Goal: Task Accomplishment & Management: Manage account settings

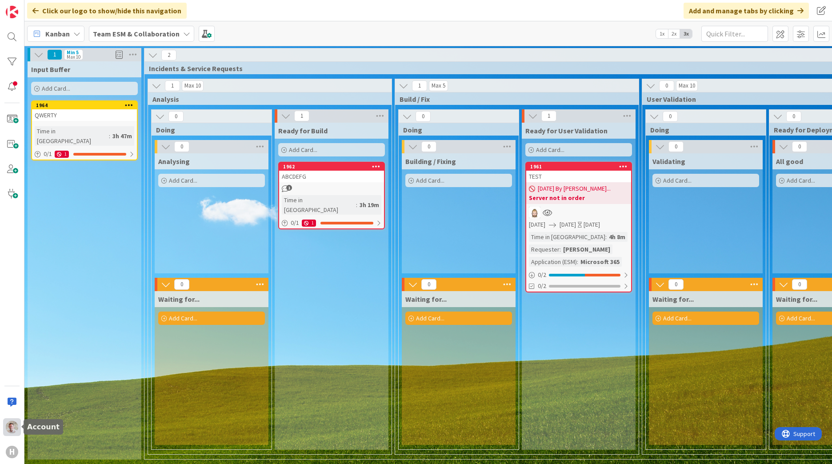
click at [6, 428] on img at bounding box center [12, 427] width 12 height 12
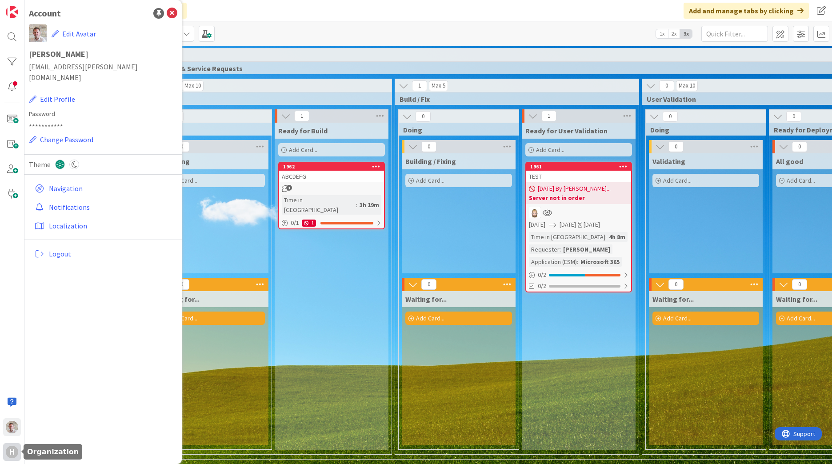
click at [16, 458] on div "H" at bounding box center [12, 452] width 18 height 18
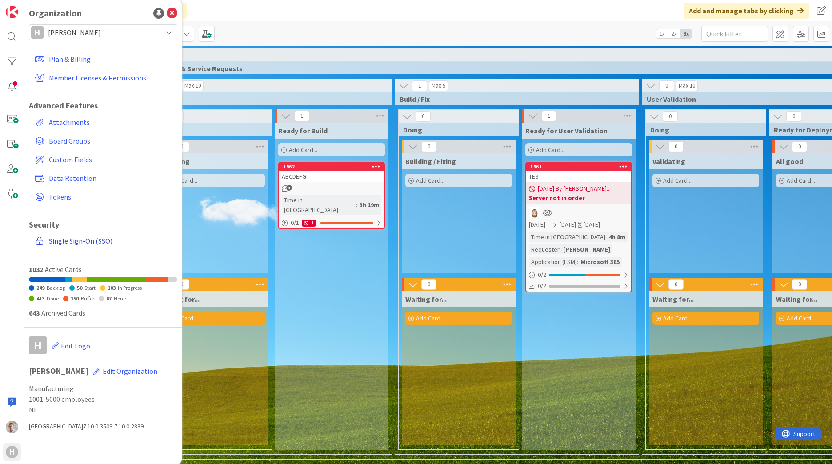
click at [70, 242] on link "Single Sign-On (SSO)" at bounding box center [104, 241] width 146 height 16
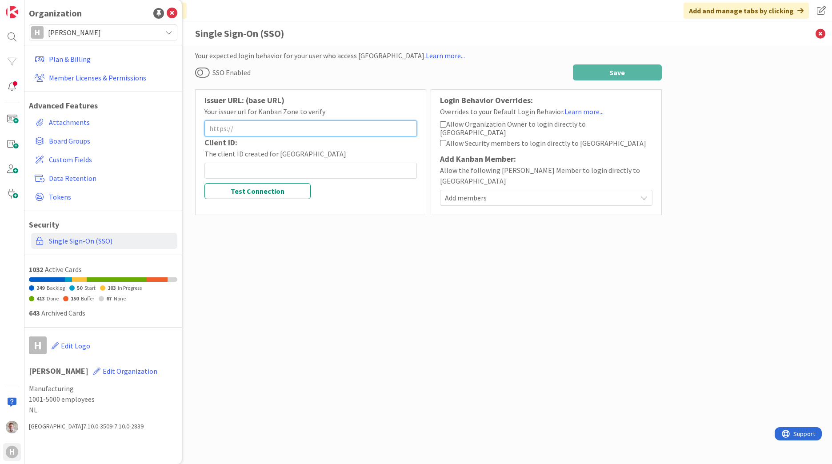
click at [251, 129] on input at bounding box center [310, 128] width 212 height 16
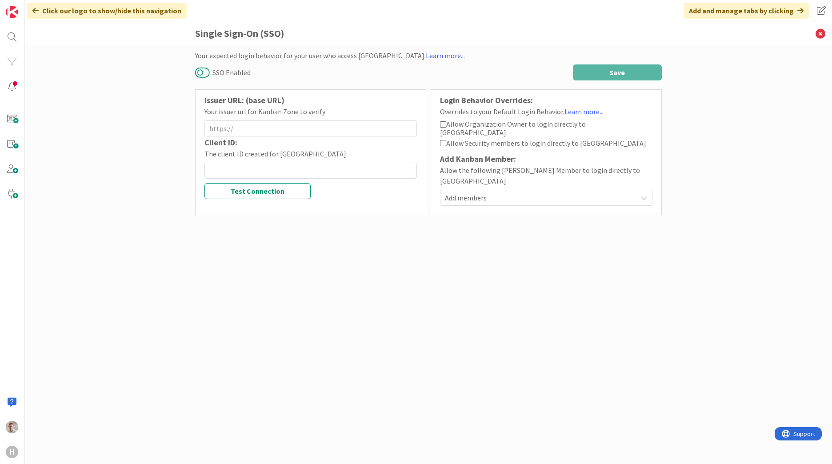
click at [196, 71] on button "SSO Enabled" at bounding box center [202, 73] width 15 height 12
click at [203, 73] on button "SSO Enabled" at bounding box center [202, 73] width 15 height 12
click at [238, 128] on input at bounding box center [310, 128] width 212 height 16
click at [533, 126] on span "Allow Organization Owner to login directly to Kanban Zone" at bounding box center [513, 128] width 146 height 17
click at [489, 139] on span "Allow Security members to login directly to Kanban Zone" at bounding box center [546, 143] width 200 height 9
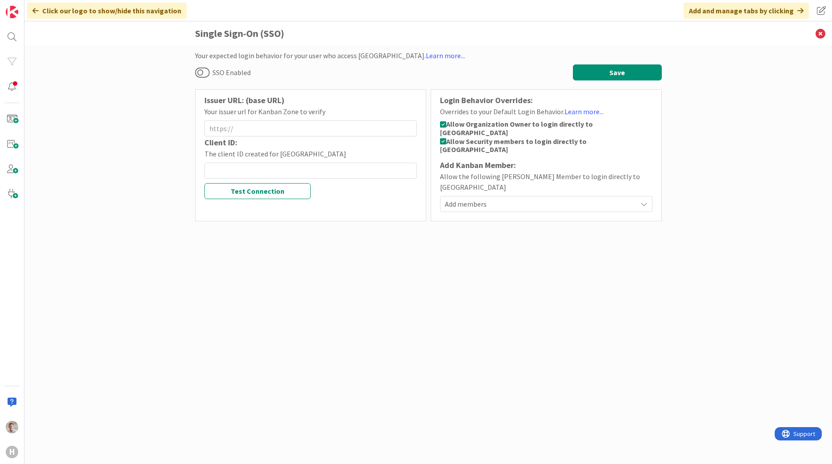
click at [464, 199] on span "Add members" at bounding box center [541, 204] width 192 height 11
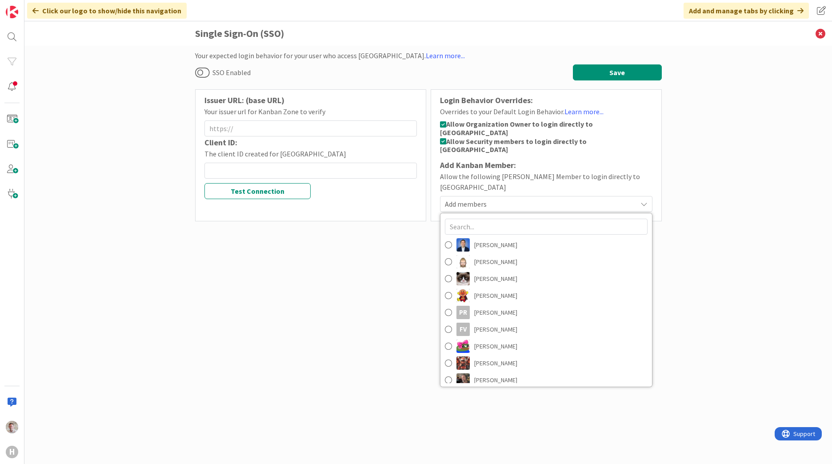
click at [464, 199] on span "Add members" at bounding box center [541, 204] width 192 height 11
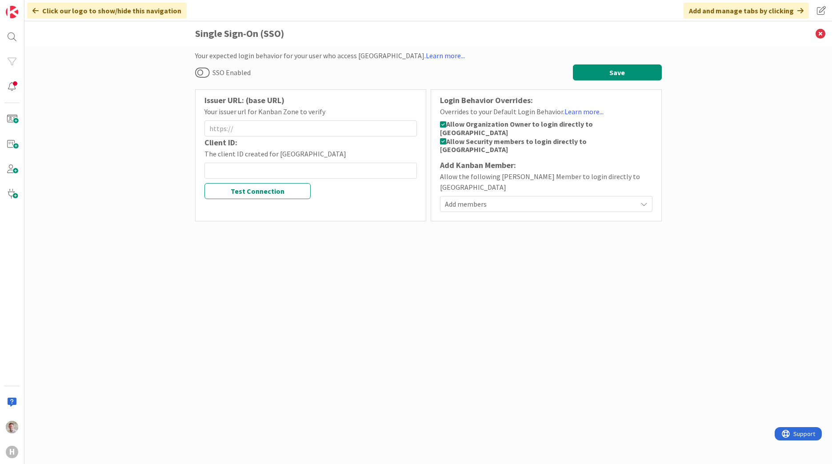
click at [536, 196] on div "Add members" at bounding box center [546, 204] width 212 height 16
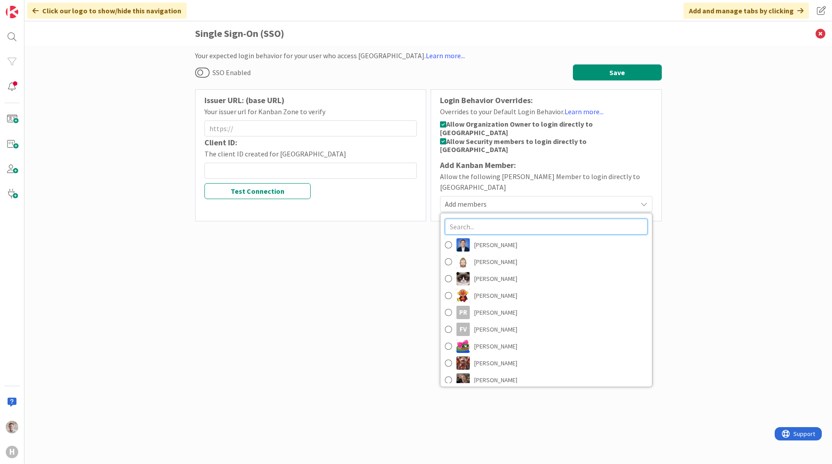
click at [498, 219] on input "text" at bounding box center [546, 227] width 203 height 16
click at [447, 255] on span at bounding box center [448, 261] width 7 height 13
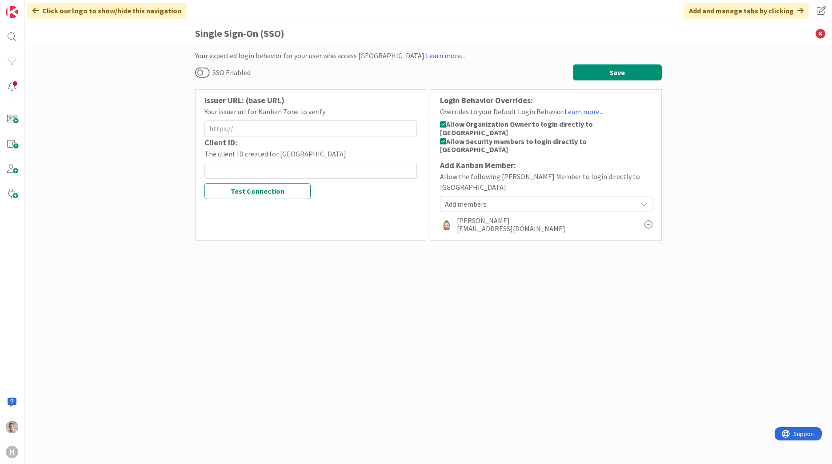
click at [506, 199] on span "Add members" at bounding box center [541, 204] width 192 height 11
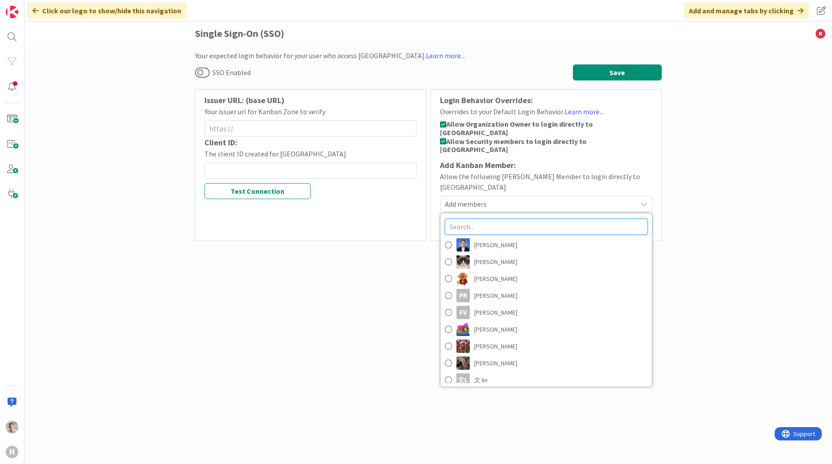
click at [486, 219] on input "text" at bounding box center [546, 227] width 203 height 16
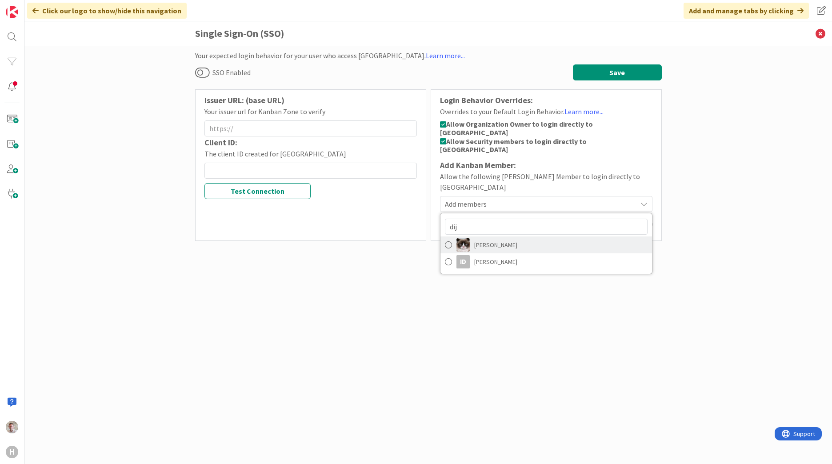
click at [485, 238] on span "[PERSON_NAME]" at bounding box center [495, 244] width 43 height 13
click at [461, 312] on div "Your expected login behavior for your user who access Kanban Zone. Learn more..…" at bounding box center [428, 246] width 467 height 392
click at [463, 199] on span "Add members" at bounding box center [541, 204] width 192 height 11
click at [465, 219] on input "dij" at bounding box center [546, 227] width 203 height 16
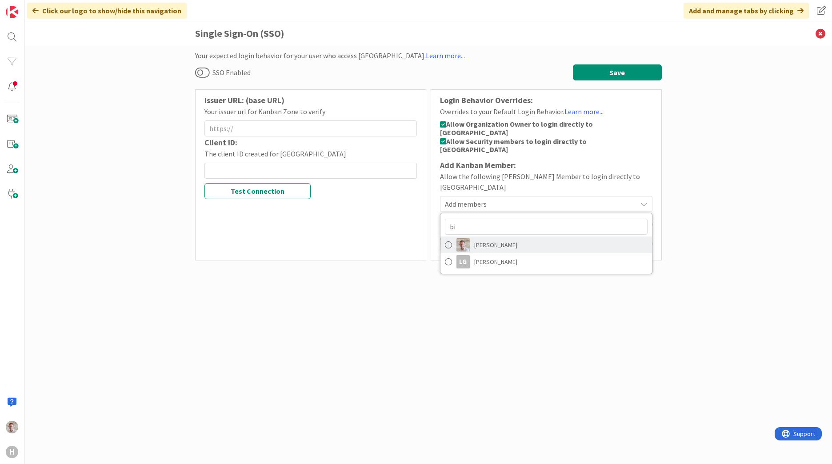
click at [475, 238] on span "Robby de Bie" at bounding box center [495, 244] width 43 height 13
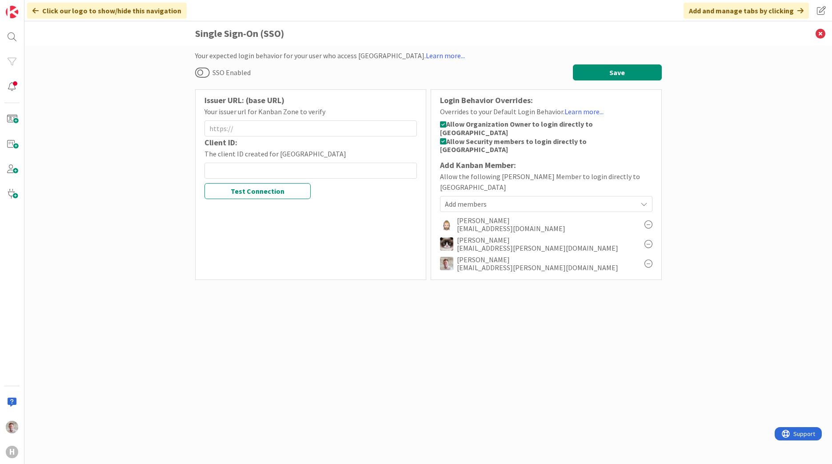
click at [468, 199] on span "Add members" at bounding box center [541, 204] width 192 height 11
click at [459, 219] on input "bi" at bounding box center [546, 227] width 203 height 16
type input "aki"
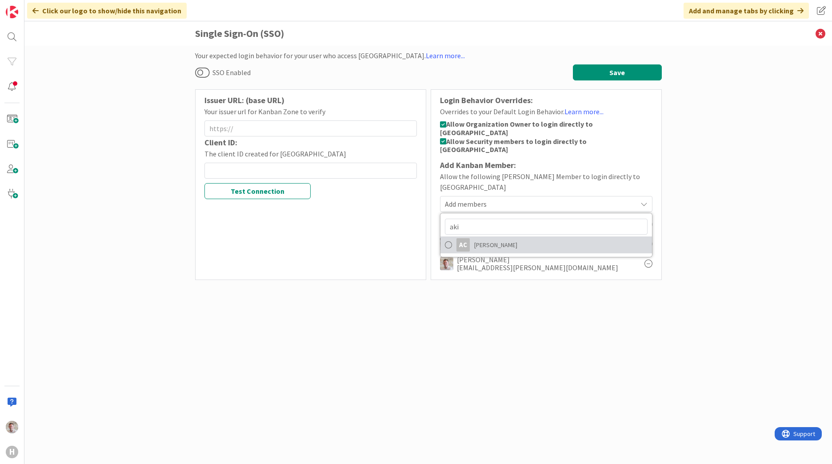
click at [469, 238] on div "AC" at bounding box center [462, 244] width 13 height 13
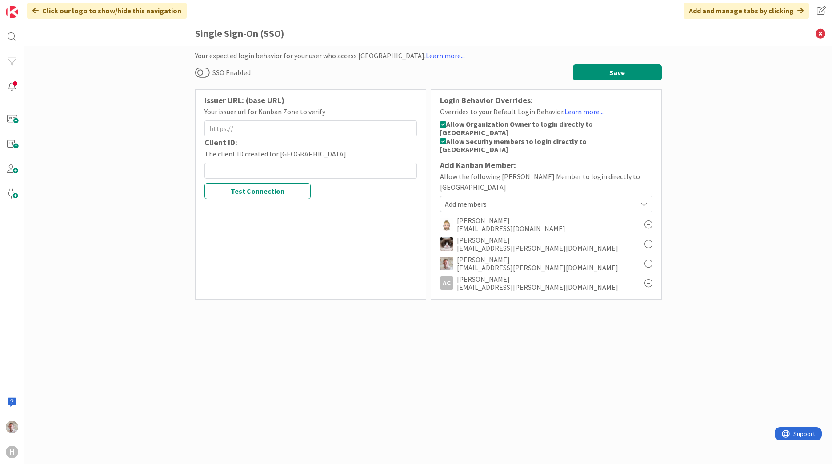
click at [464, 304] on div "Your expected login behavior for your user who access Kanban Zone. Learn more..…" at bounding box center [428, 246] width 467 height 392
click at [235, 132] on input at bounding box center [310, 128] width 212 height 16
click at [254, 127] on input at bounding box center [310, 128] width 212 height 16
click at [198, 71] on button "SSO Enabled" at bounding box center [202, 73] width 15 height 12
click at [200, 71] on button "SSO Enabled" at bounding box center [202, 73] width 15 height 12
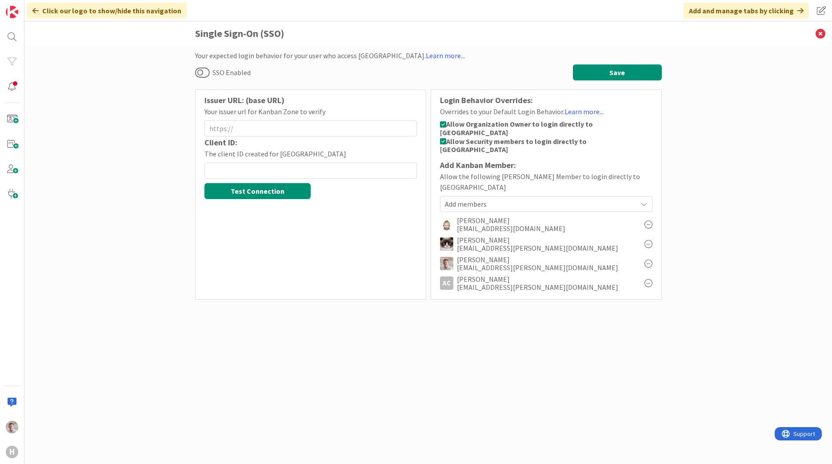
click at [260, 195] on button "Test Connection" at bounding box center [257, 191] width 106 height 16
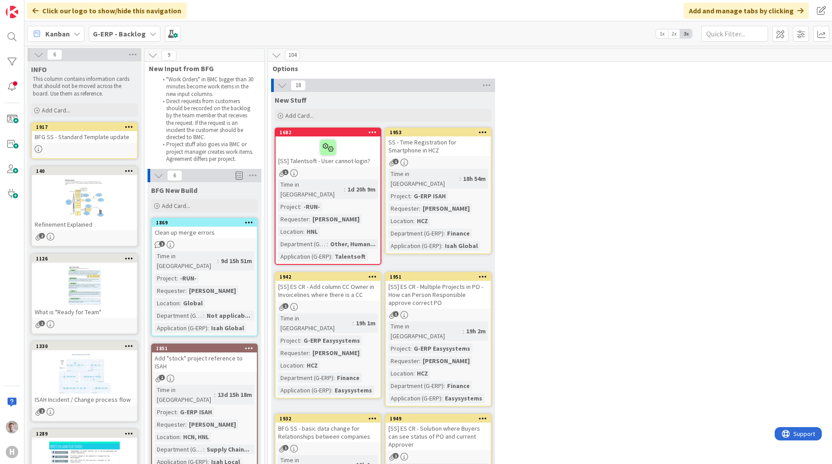
scroll to position [15, 0]
